Goal: Task Accomplishment & Management: Use online tool/utility

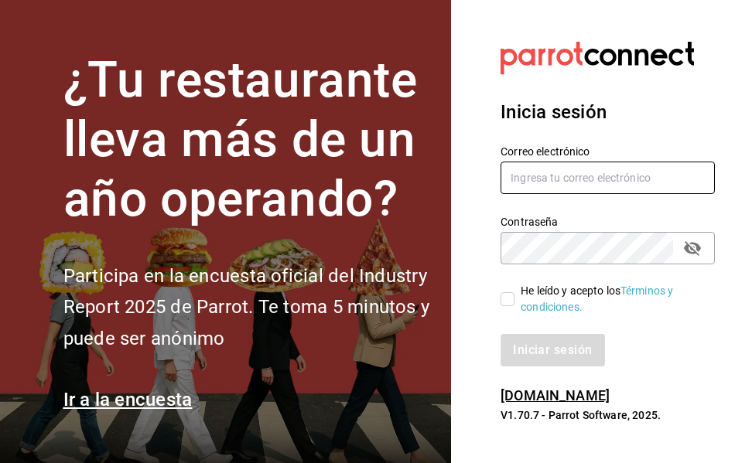
click at [625, 180] on input "text" at bounding box center [607, 178] width 214 height 32
click at [594, 179] on input "text" at bounding box center [607, 178] width 214 height 32
drag, startPoint x: 525, startPoint y: 188, endPoint x: 520, endPoint y: 195, distance: 8.4
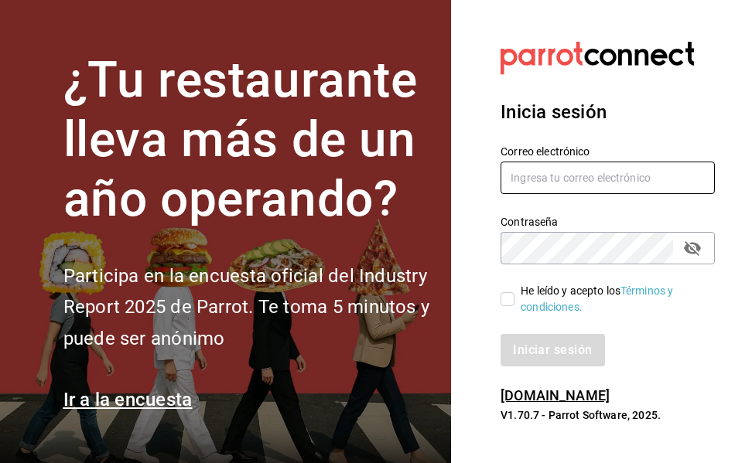
click at [520, 195] on div "Correo electrónico" at bounding box center [607, 171] width 214 height 52
click at [527, 169] on input "text" at bounding box center [607, 178] width 214 height 32
drag, startPoint x: 527, startPoint y: 178, endPoint x: 507, endPoint y: 180, distance: 20.2
click at [507, 186] on input "text" at bounding box center [607, 178] width 214 height 32
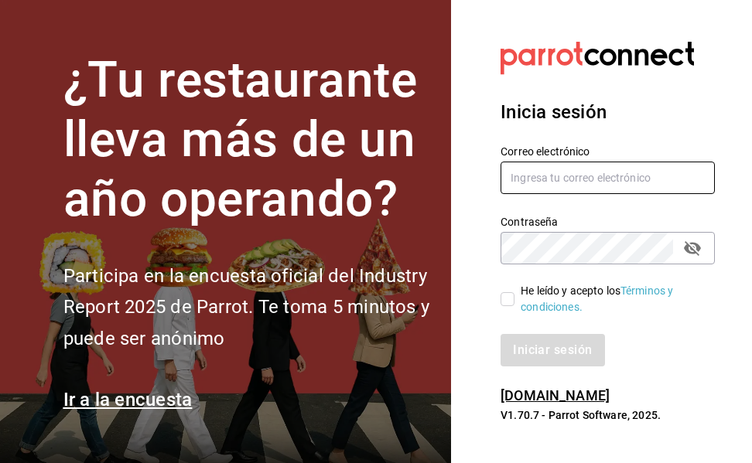
type input "v"
type input "valentinaestradamijares@hotmail.com"
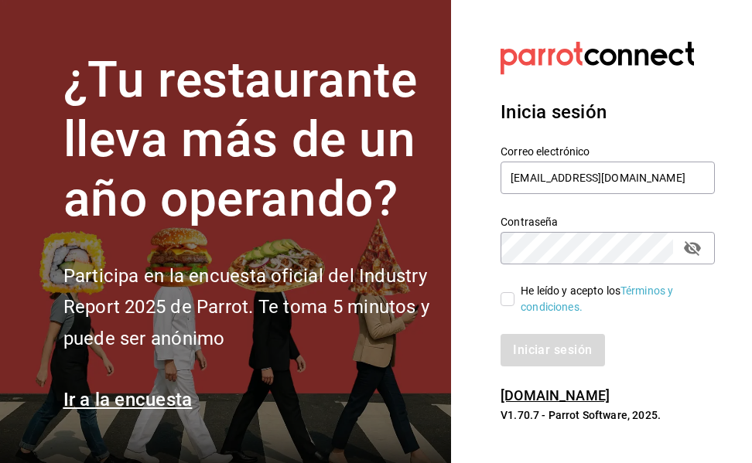
click at [509, 306] on label "He leído y acepto los Términos y condiciones." at bounding box center [601, 299] width 202 height 32
click at [509, 306] on input "He leído y acepto los Términos y condiciones." at bounding box center [507, 299] width 14 height 14
click at [509, 306] on label "He leído y acepto los Términos y condiciones." at bounding box center [601, 299] width 202 height 32
click at [509, 306] on input "He leído y acepto los Términos y condiciones." at bounding box center [507, 299] width 14 height 14
click at [507, 295] on input "He leído y acepto los Términos y condiciones." at bounding box center [507, 299] width 14 height 14
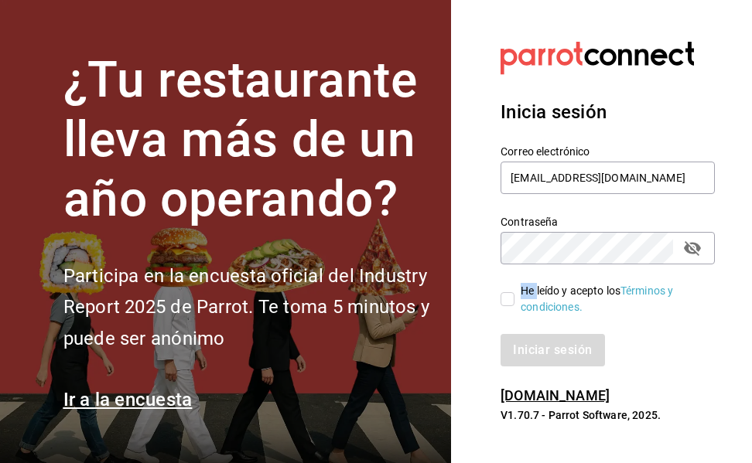
checkbox input "true"
click at [697, 243] on icon "passwordField" at bounding box center [692, 248] width 19 height 19
click at [572, 350] on button "Iniciar sesión" at bounding box center [552, 350] width 105 height 32
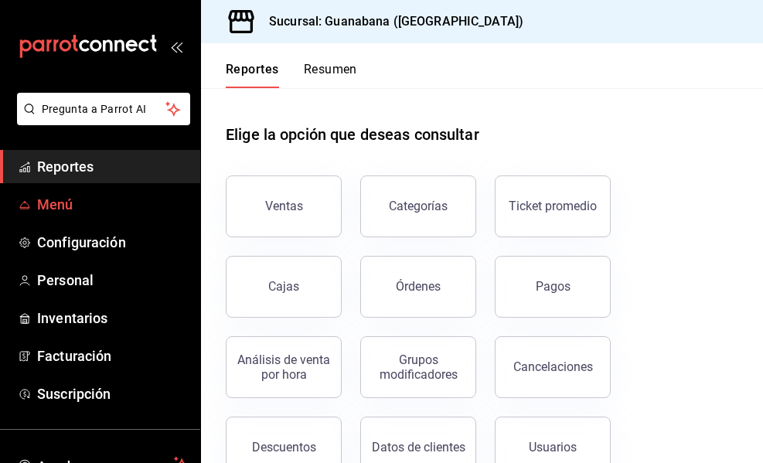
click at [111, 206] on span "Menú" at bounding box center [112, 204] width 151 height 21
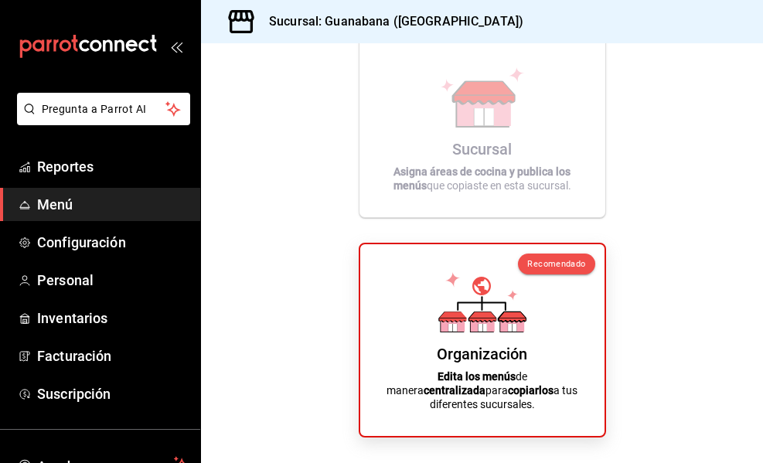
scroll to position [180, 0]
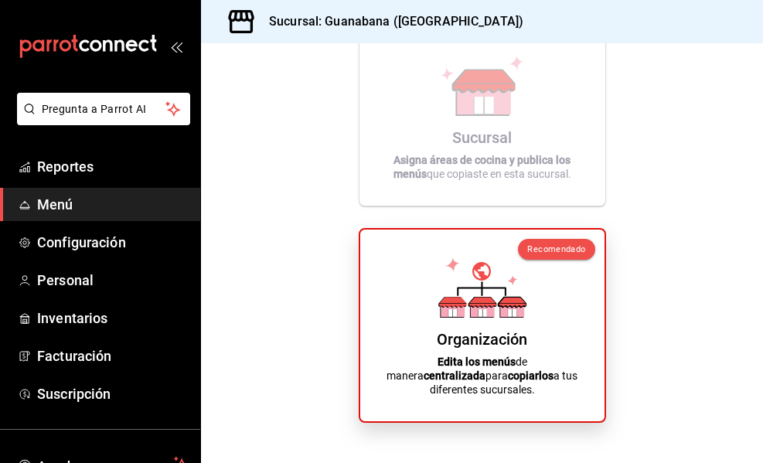
click at [549, 247] on span "Recomendado" at bounding box center [556, 249] width 58 height 10
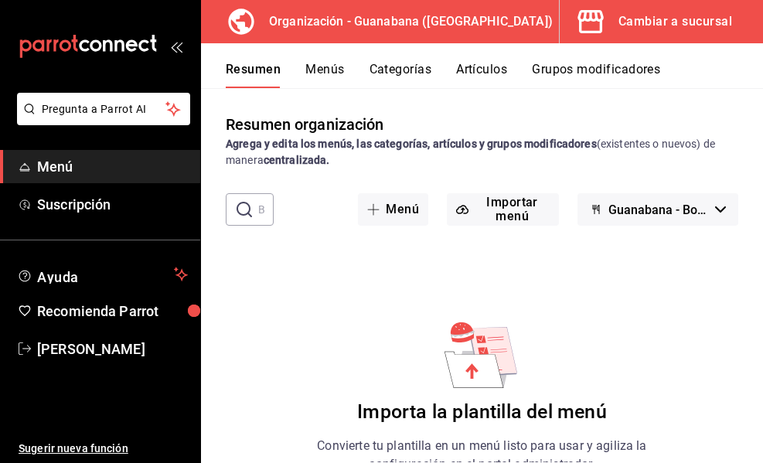
click at [702, 217] on button "Guanabana - Borrador" at bounding box center [658, 209] width 161 height 32
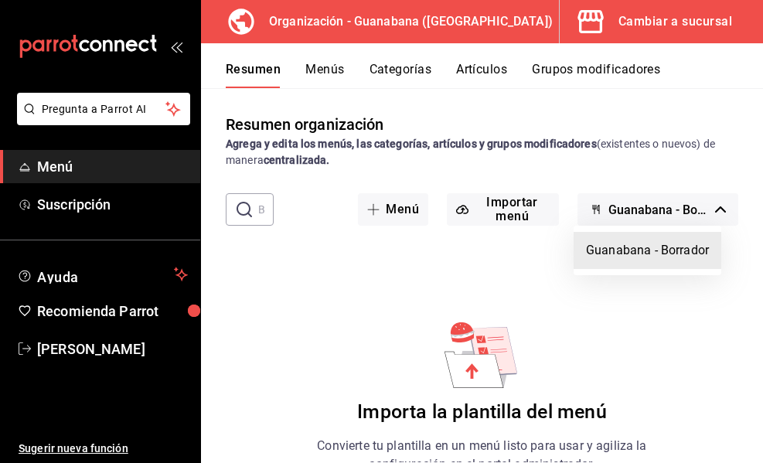
click at [655, 212] on div at bounding box center [381, 231] width 763 height 463
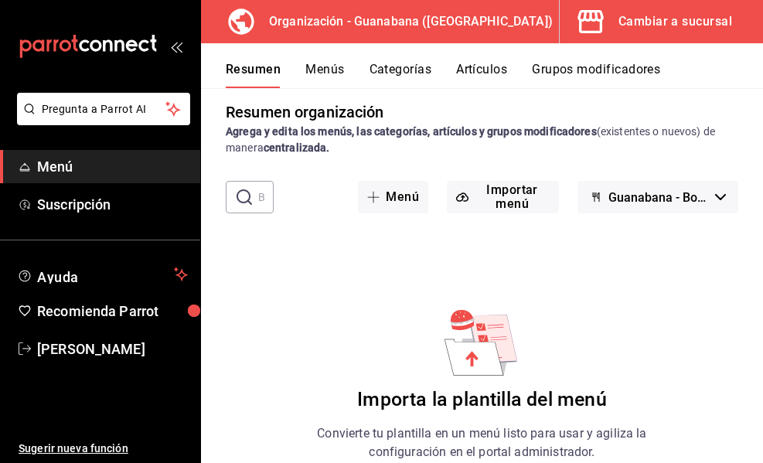
scroll to position [6, 0]
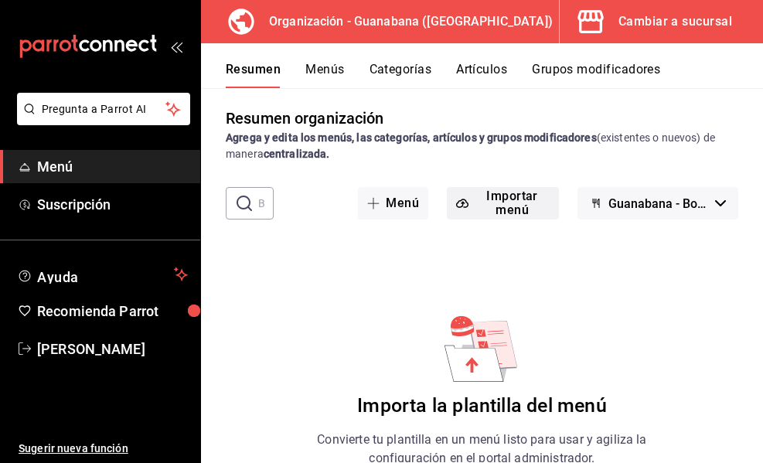
click at [496, 204] on button "Importar menú" at bounding box center [503, 203] width 112 height 32
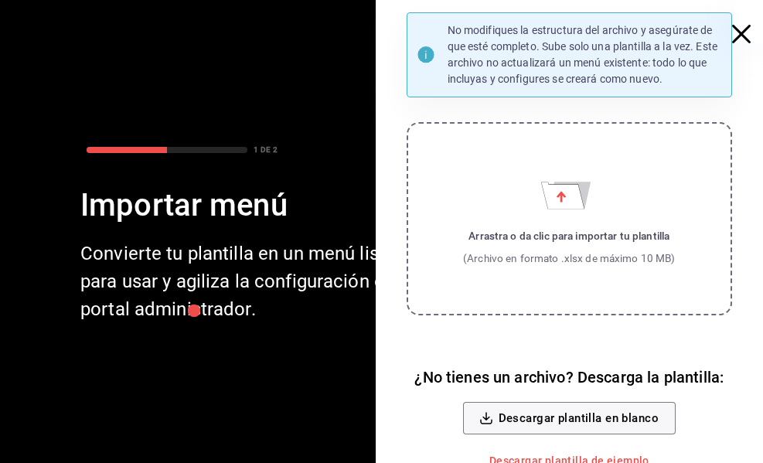
click at [734, 43] on icon "button" at bounding box center [741, 34] width 19 height 19
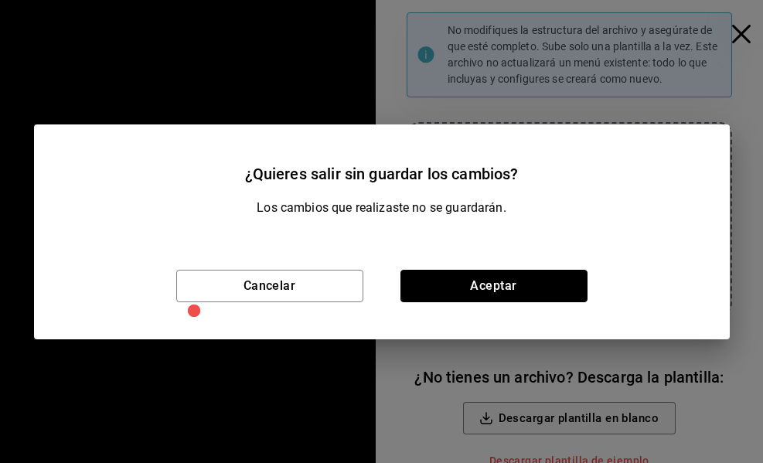
click at [414, 278] on button "Aceptar" at bounding box center [494, 286] width 187 height 32
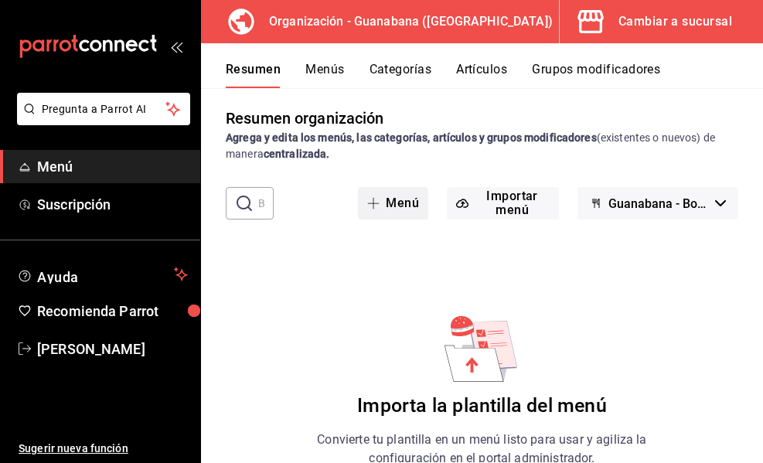
click at [389, 205] on button "Menú" at bounding box center [393, 203] width 70 height 32
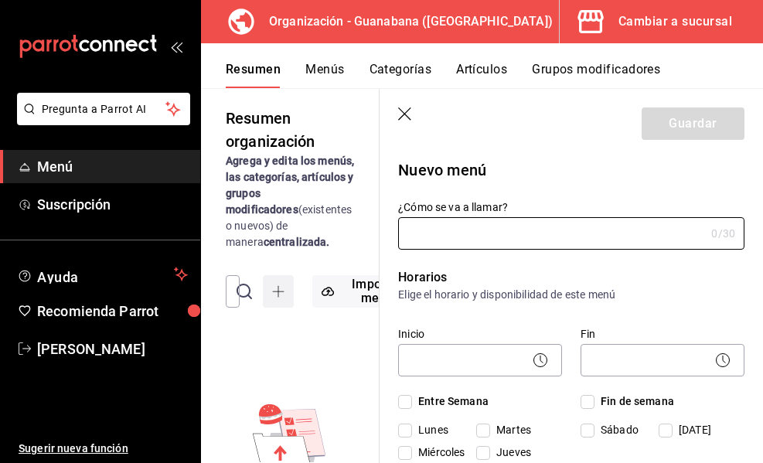
type input "1758395712941"
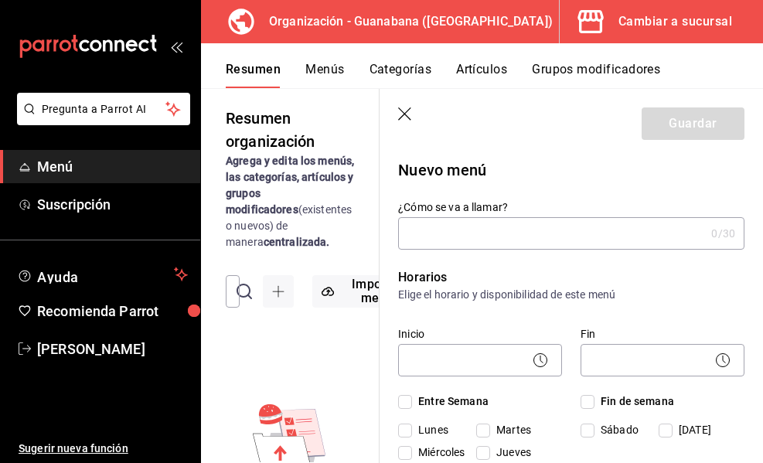
click at [438, 242] on input "¿Cómo se va a llamar?" at bounding box center [551, 233] width 307 height 31
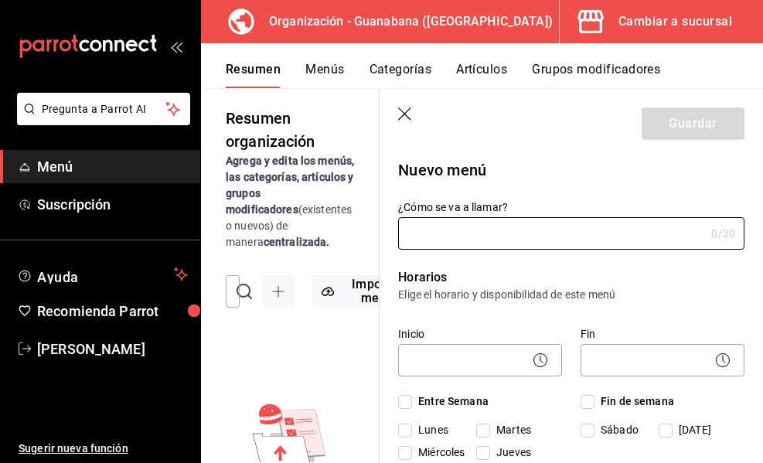
click at [401, 119] on icon "button" at bounding box center [405, 114] width 15 height 15
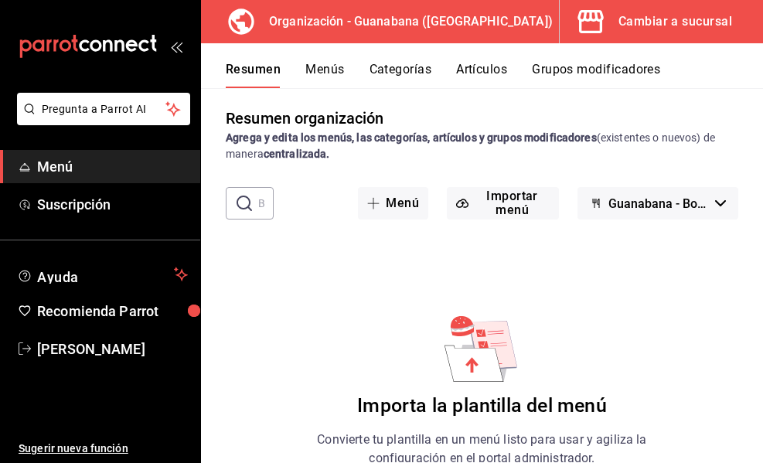
click at [319, 69] on button "Menús" at bounding box center [324, 75] width 39 height 26
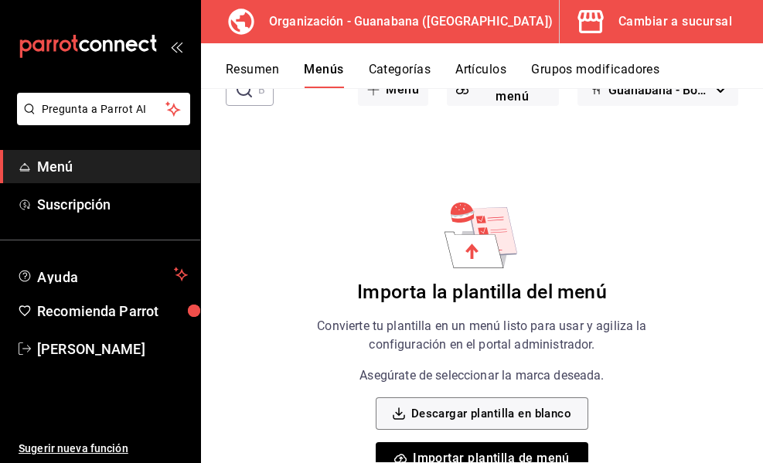
scroll to position [161, 0]
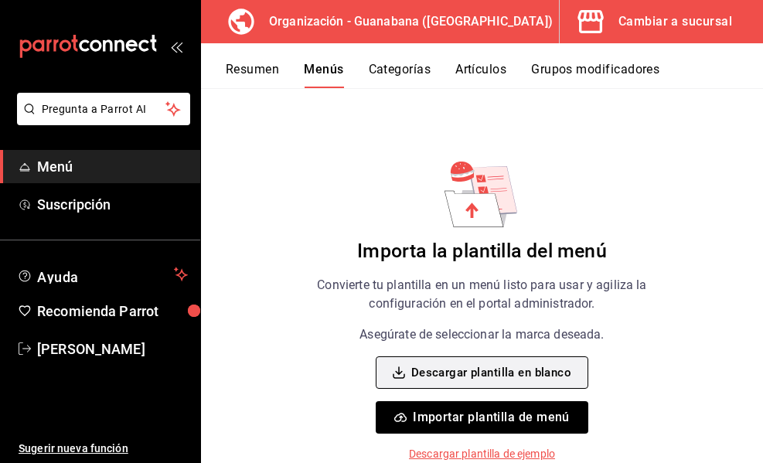
click at [480, 373] on button "Descargar plantilla en blanco" at bounding box center [482, 372] width 213 height 32
